Goal: Obtain resource: Obtain resource

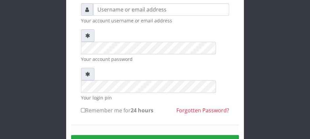
scroll to position [52, 0]
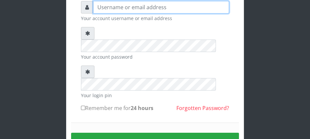
type input "anyaoha"
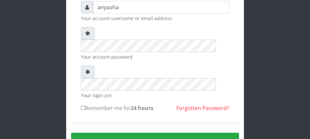
click at [110, 122] on div "Sign in" at bounding box center [155, 140] width 168 height 37
click at [83, 106] on input "Remember me for 24 hours" at bounding box center [83, 108] width 4 height 4
checkbox input "true"
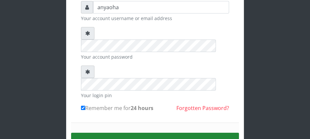
click at [151, 132] on button "Sign in" at bounding box center [155, 140] width 168 height 17
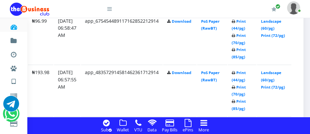
scroll to position [574, 106]
click at [237, 27] on link "Print (44/pg)" at bounding box center [238, 25] width 14 height 12
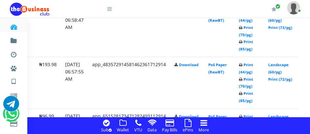
scroll to position [582, 106]
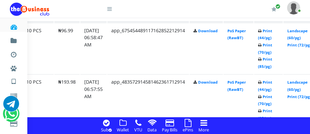
scroll to position [564, 106]
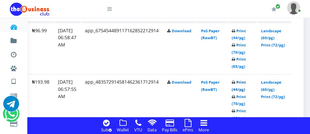
click at [240, 90] on link "Print (44/pg)" at bounding box center [238, 86] width 14 height 12
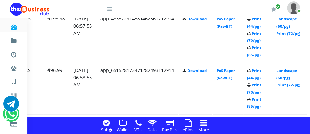
scroll to position [628, 106]
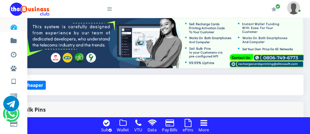
click at [106, 85] on h4 "Buying in Bulk?   Click to Buy Cheaper" at bounding box center [120, 84] width 354 height 7
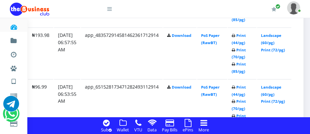
scroll to position [611, 106]
click at [236, 92] on link "Print (44/pg)" at bounding box center [238, 90] width 14 height 12
click at [237, 94] on link "Print (44/pg)" at bounding box center [238, 90] width 14 height 12
click at [238, 91] on link "Print (44/pg)" at bounding box center [238, 90] width 14 height 12
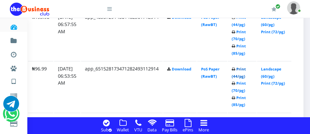
scroll to position [629, 106]
click at [238, 89] on link "Print (70/pg)" at bounding box center [238, 87] width 14 height 12
click at [237, 73] on link "Print (44/pg)" at bounding box center [238, 72] width 14 height 12
click at [238, 68] on link "Print (44/pg)" at bounding box center [238, 72] width 14 height 12
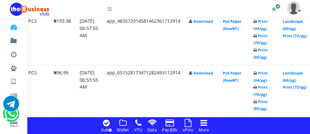
scroll to position [625, 106]
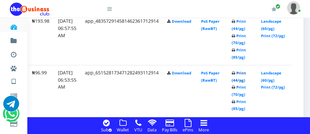
click at [237, 77] on link "Print (44/pg)" at bounding box center [238, 76] width 14 height 12
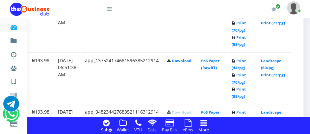
scroll to position [689, 106]
click at [237, 64] on link "Print (44/pg)" at bounding box center [238, 64] width 14 height 12
click at [241, 65] on link "Print (44/pg)" at bounding box center [238, 64] width 14 height 12
click at [239, 64] on link "Print (44/pg)" at bounding box center [238, 64] width 14 height 12
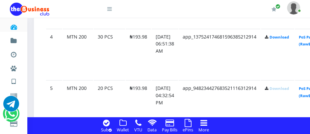
scroll to position [714, 0]
